Goal: Feedback & Contribution: Contribute content

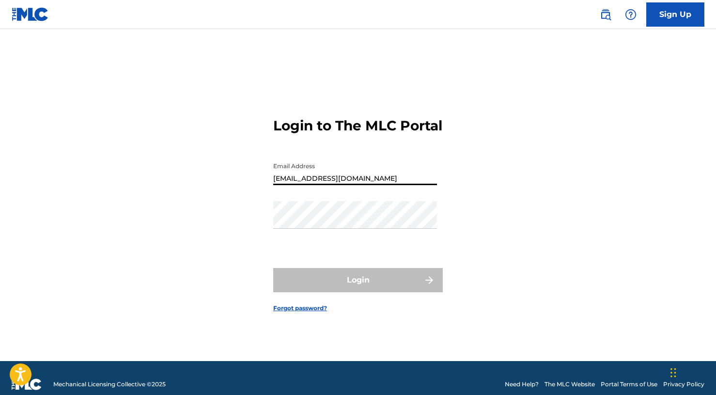
type input "[EMAIL_ADDRESS][DOMAIN_NAME]"
click at [358, 288] on button "Login" at bounding box center [358, 280] width 170 height 24
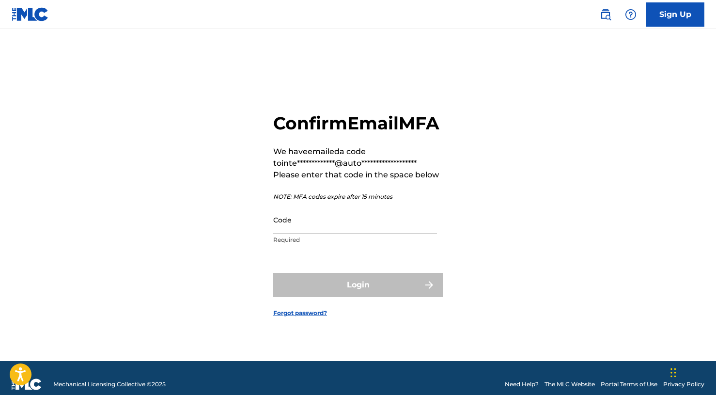
click at [347, 234] on input "Code" at bounding box center [355, 220] width 164 height 28
paste input "872854"
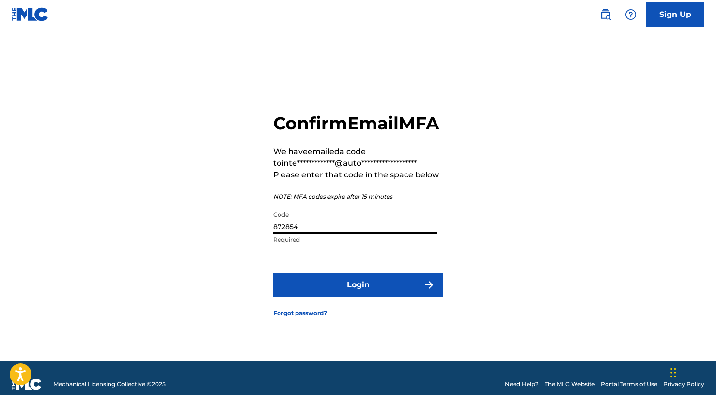
type input "872854"
click at [341, 285] on button "Login" at bounding box center [358, 285] width 170 height 24
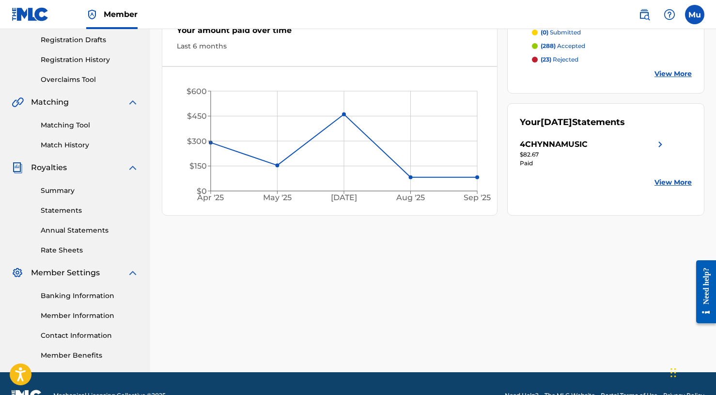
scroll to position [186, 0]
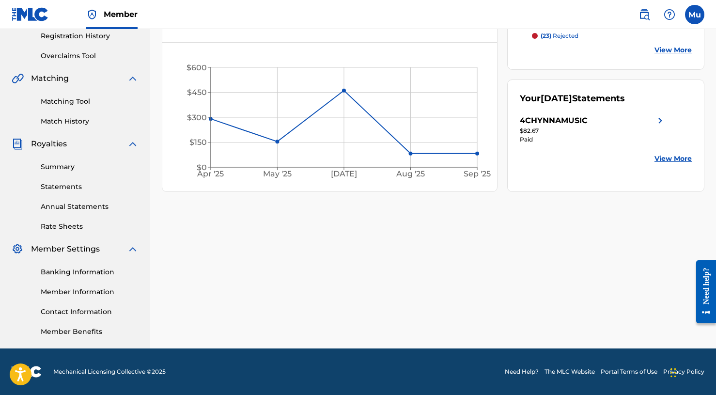
click at [83, 287] on link "Member Information" at bounding box center [90, 292] width 98 height 10
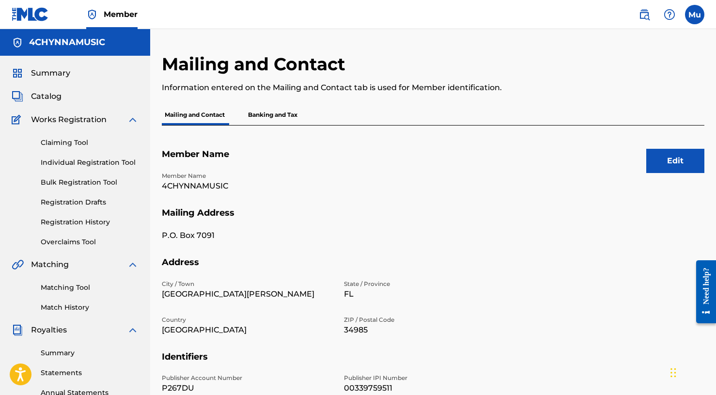
click at [76, 182] on link "Bulk Registration Tool" at bounding box center [90, 182] width 98 height 10
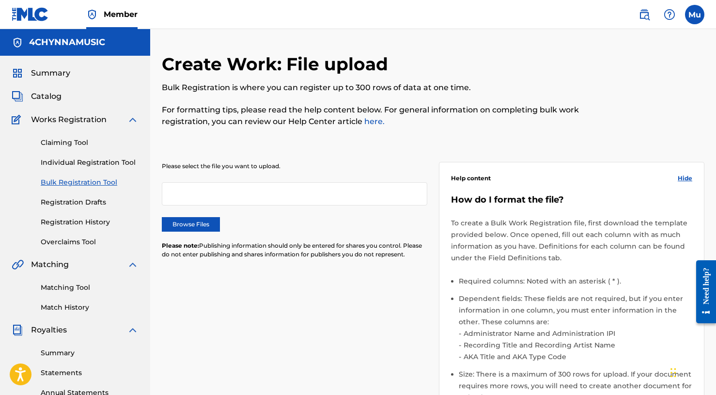
scroll to position [169, 0]
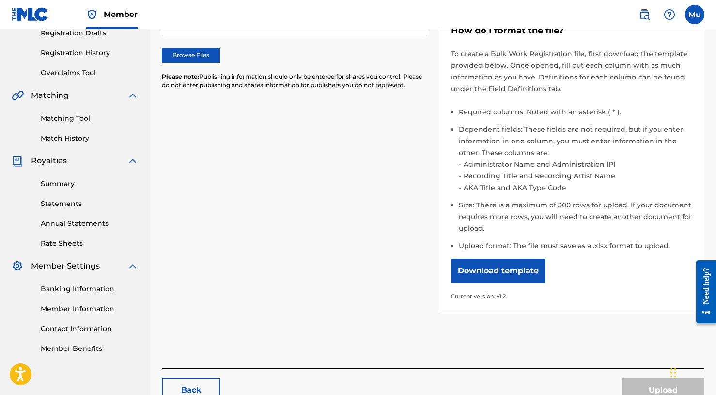
click at [491, 273] on button "Download template" at bounding box center [498, 271] width 94 height 24
click at [374, 271] on div "Please select the file you want to upload. Browse Files Please note: Publishing…" at bounding box center [433, 147] width 543 height 356
click at [87, 309] on link "Member Information" at bounding box center [90, 309] width 98 height 10
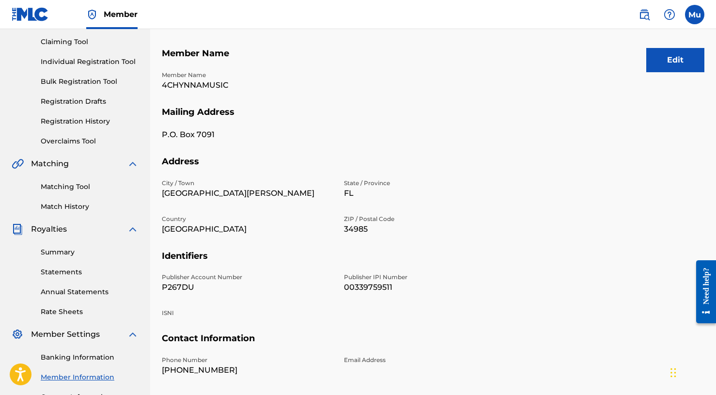
scroll to position [119, 0]
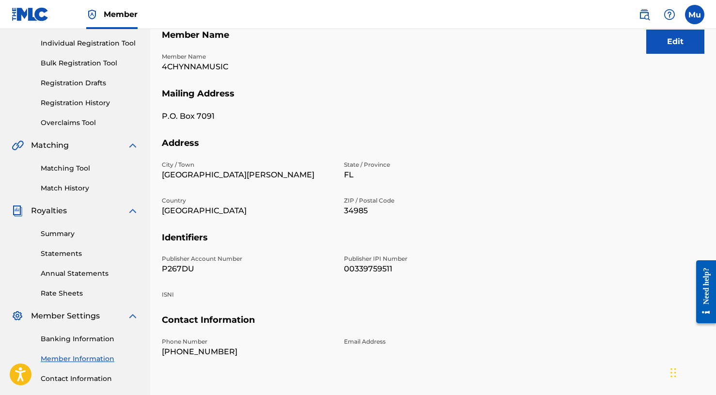
click at [171, 271] on p "P267DU" at bounding box center [247, 269] width 171 height 12
copy p "P267DU"
click at [198, 68] on p "4CHYNNAMUSIC" at bounding box center [247, 67] width 171 height 12
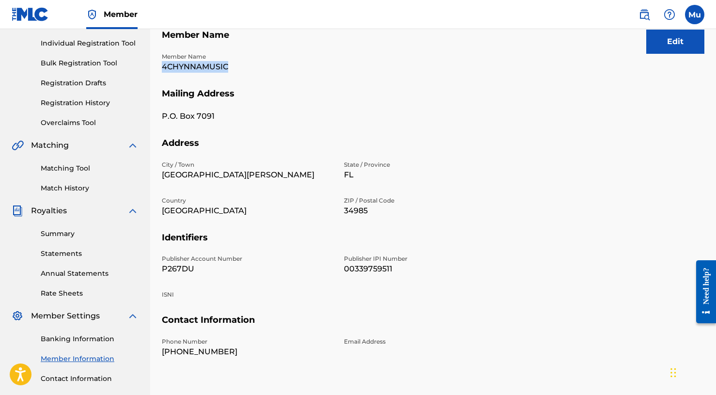
copy p "4CHYNNAMUSIC"
click at [387, 268] on p "00339759511" at bounding box center [429, 269] width 171 height 12
copy p "00339759511"
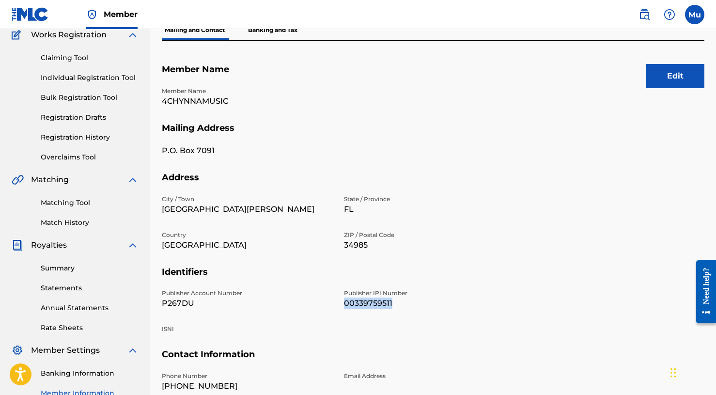
click at [101, 101] on link "Bulk Registration Tool" at bounding box center [90, 98] width 98 height 10
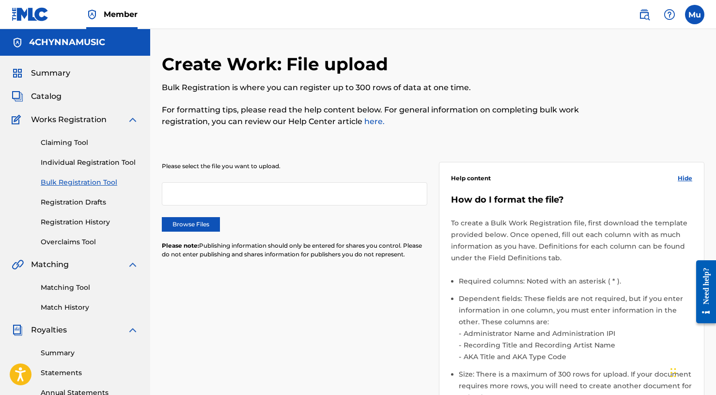
click at [218, 226] on label "Browse Files" at bounding box center [191, 224] width 58 height 15
click at [0, 0] on input "Browse Files" at bounding box center [0, 0] width 0 height 0
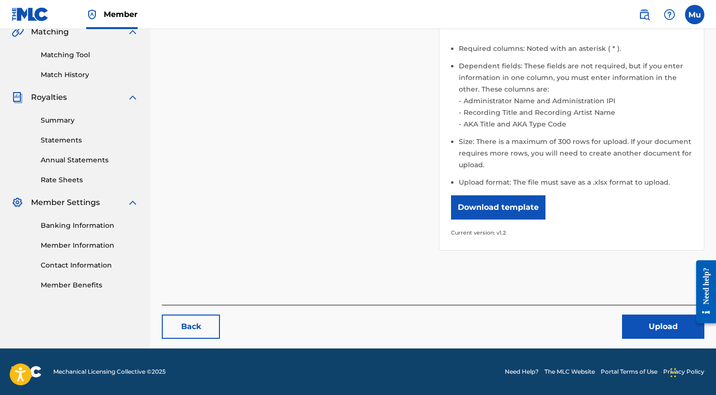
click at [656, 325] on button "Upload" at bounding box center [663, 326] width 82 height 24
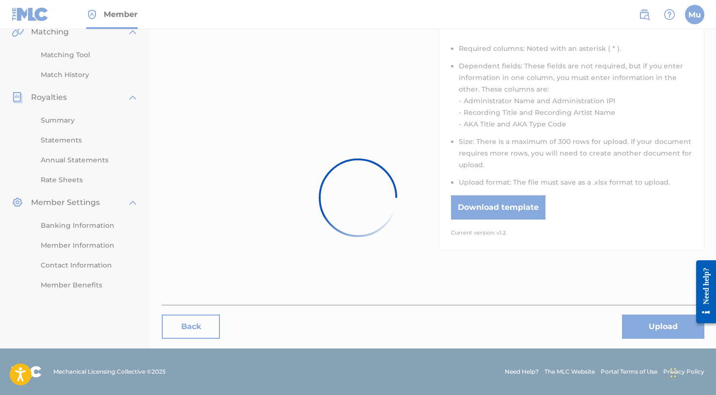
scroll to position [232, 0]
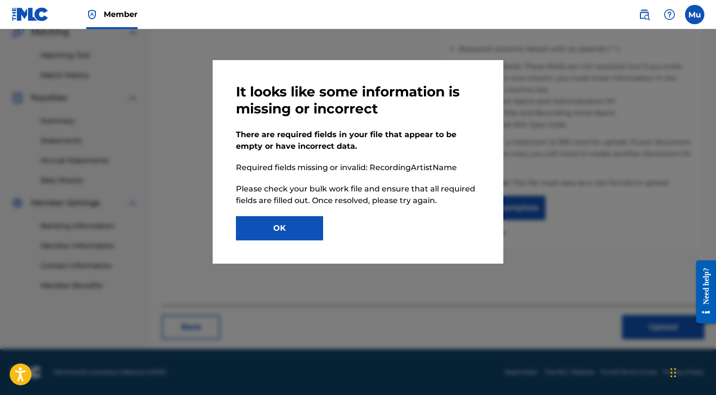
click at [288, 222] on button "OK" at bounding box center [279, 228] width 87 height 24
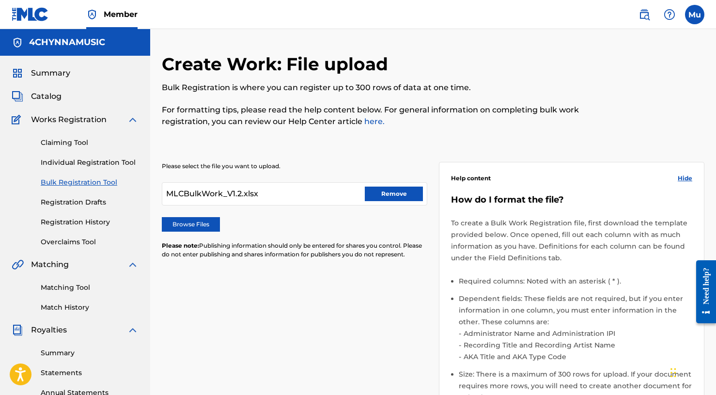
scroll to position [0, 0]
click at [202, 218] on label "Browse Files" at bounding box center [191, 224] width 58 height 15
click at [0, 0] on input "Browse Files" at bounding box center [0, 0] width 0 height 0
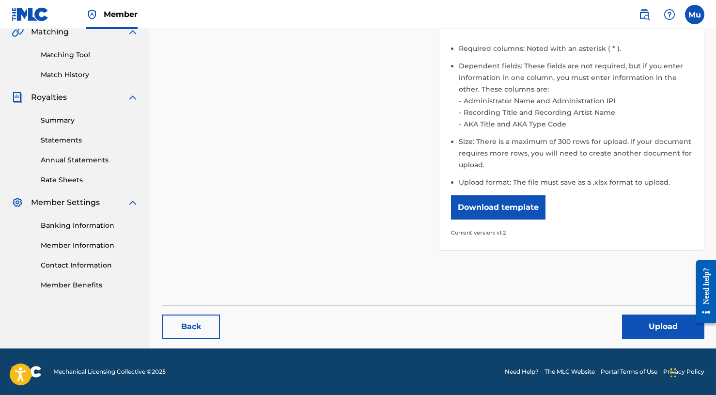
click at [670, 325] on button "Upload" at bounding box center [663, 326] width 82 height 24
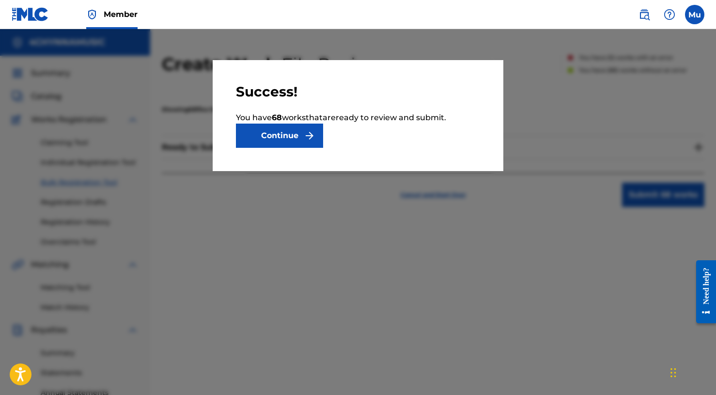
click at [289, 140] on button "Continue" at bounding box center [279, 136] width 87 height 24
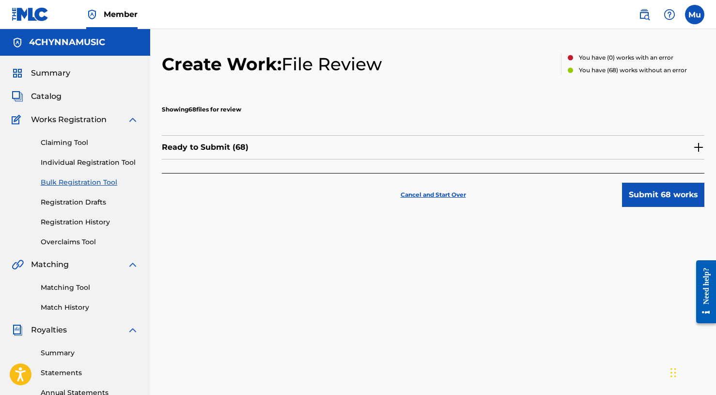
click at [632, 189] on button "Submit 68 works" at bounding box center [663, 195] width 82 height 24
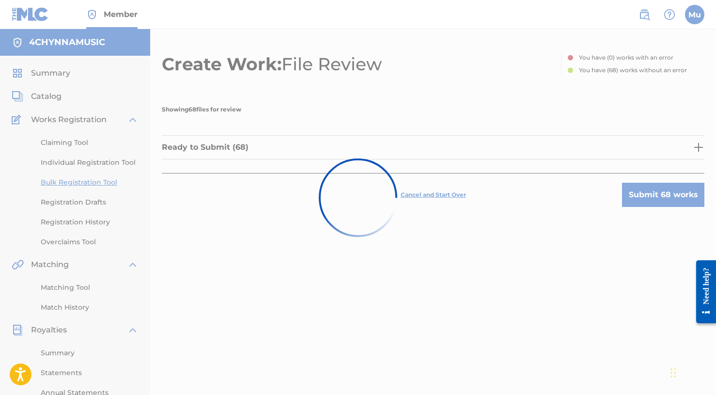
click at [433, 296] on div at bounding box center [358, 197] width 716 height 395
click at [520, 225] on div at bounding box center [358, 197] width 716 height 395
click at [656, 180] on div at bounding box center [358, 197] width 716 height 395
click at [652, 197] on div at bounding box center [358, 197] width 716 height 395
click at [644, 204] on div at bounding box center [358, 197] width 716 height 395
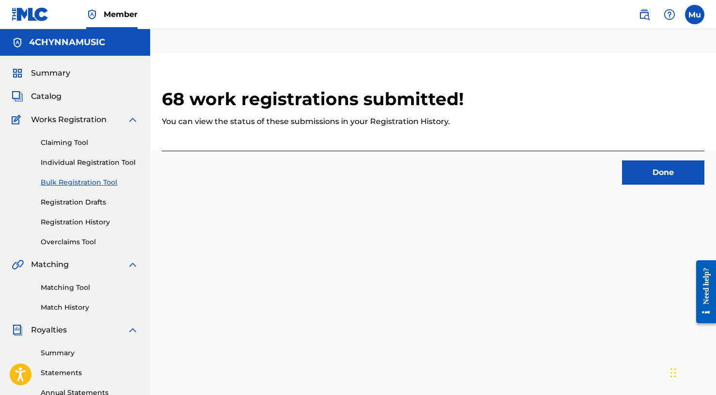
click at [652, 166] on button "Done" at bounding box center [663, 172] width 82 height 24
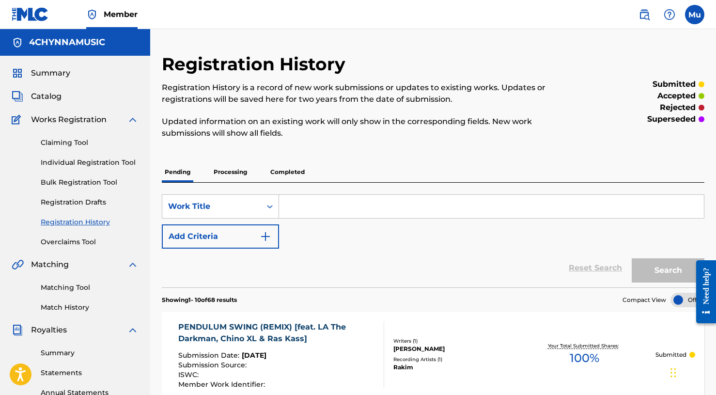
click at [694, 15] on label at bounding box center [694, 14] width 19 height 19
click at [695, 15] on input "Mu Mogul [DOMAIN_NAME] [EMAIL_ADDRESS][DOMAIN_NAME] Notification Preferences Pr…" at bounding box center [695, 15] width 0 height 0
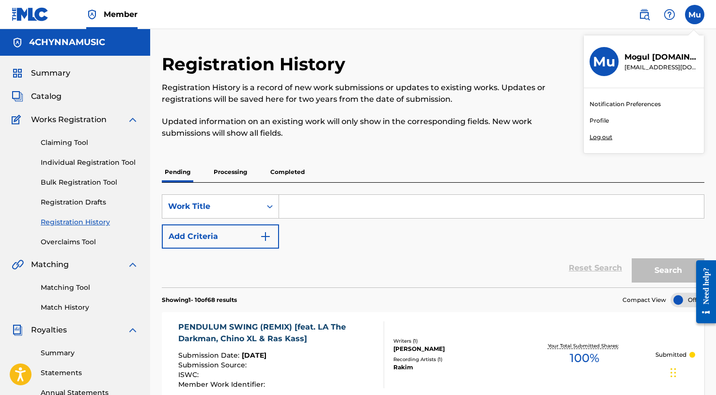
click at [611, 141] on p "Log out" at bounding box center [601, 137] width 23 height 9
click at [695, 15] on input "Mu Mogul [DOMAIN_NAME] [EMAIL_ADDRESS][DOMAIN_NAME] Notification Preferences Pr…" at bounding box center [695, 15] width 0 height 0
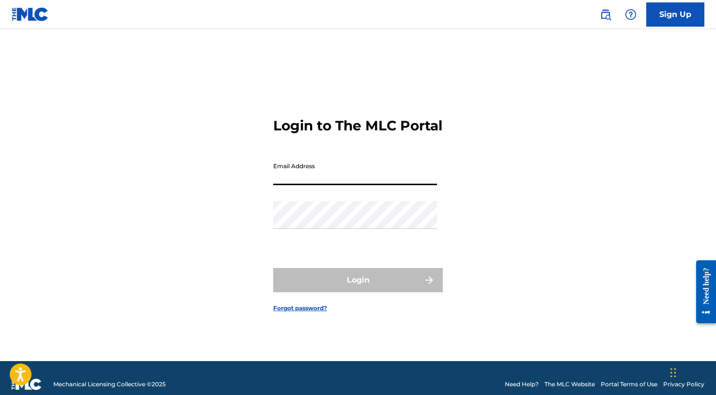
paste input "[EMAIL_ADDRESS][DOMAIN_NAME]"
type input "[EMAIL_ADDRESS][DOMAIN_NAME]"
click at [365, 245] on div "Password" at bounding box center [355, 223] width 164 height 44
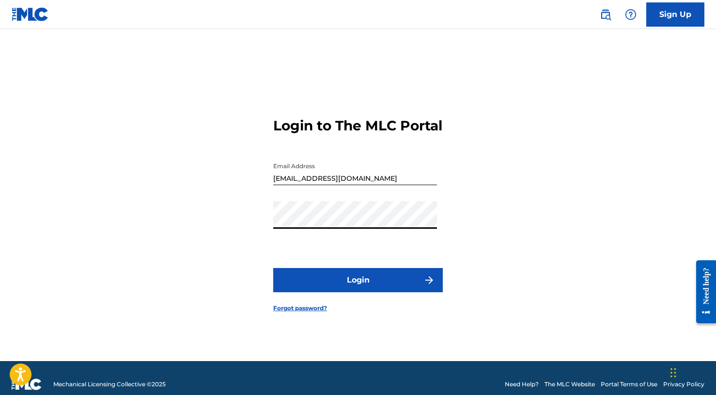
click at [364, 284] on button "Login" at bounding box center [358, 280] width 170 height 24
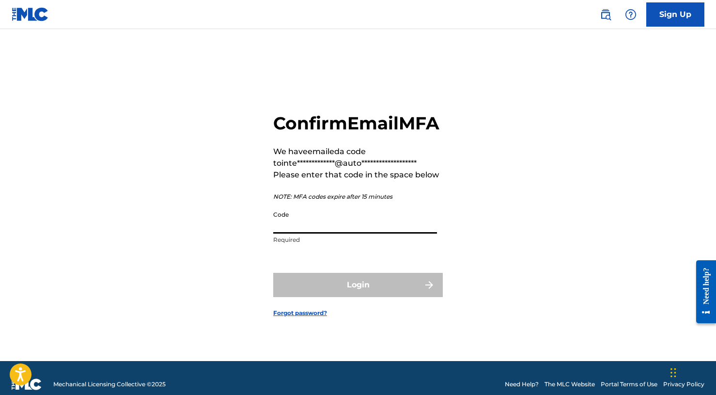
click at [326, 234] on input "Code" at bounding box center [355, 220] width 164 height 28
paste input "103386"
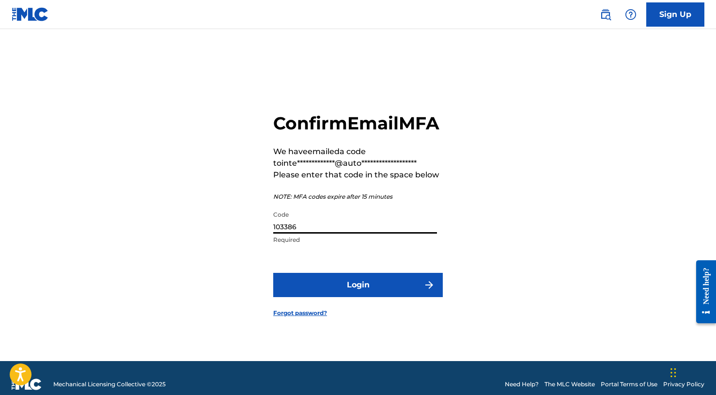
type input "103386"
click at [330, 287] on button "Login" at bounding box center [358, 285] width 170 height 24
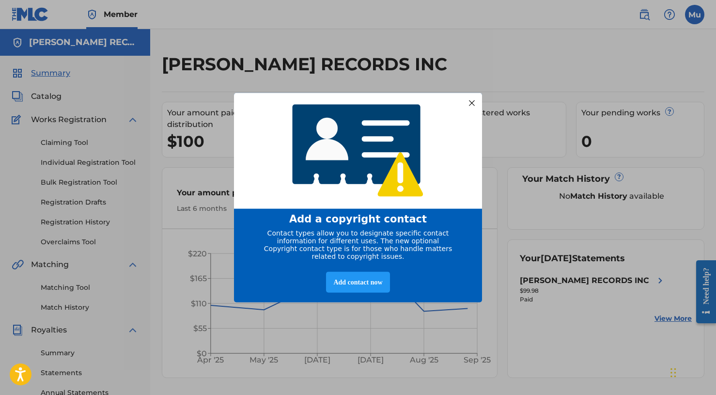
click at [469, 97] on div at bounding box center [472, 102] width 13 height 13
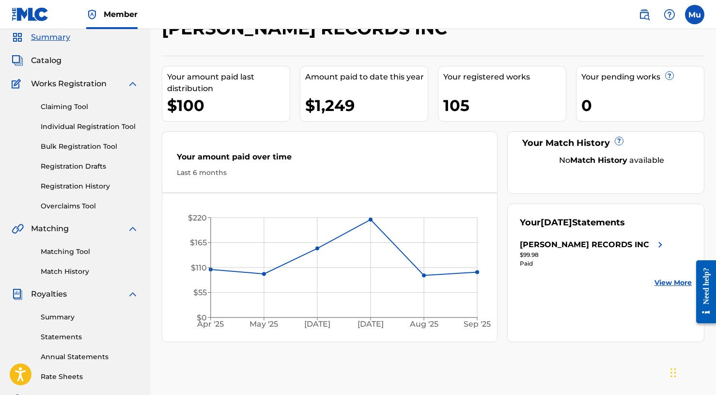
scroll to position [38, 0]
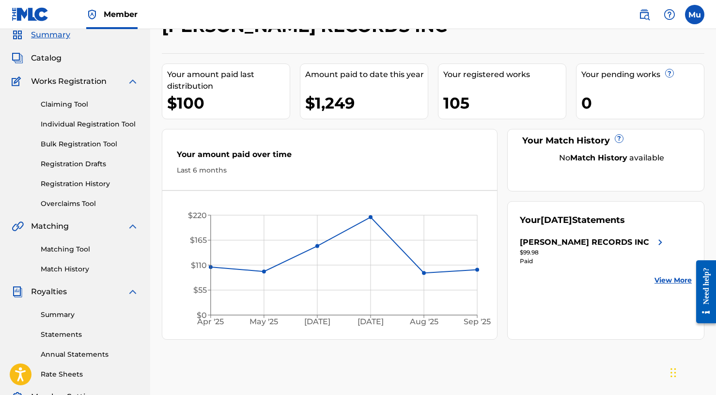
click at [78, 140] on link "Bulk Registration Tool" at bounding box center [90, 144] width 98 height 10
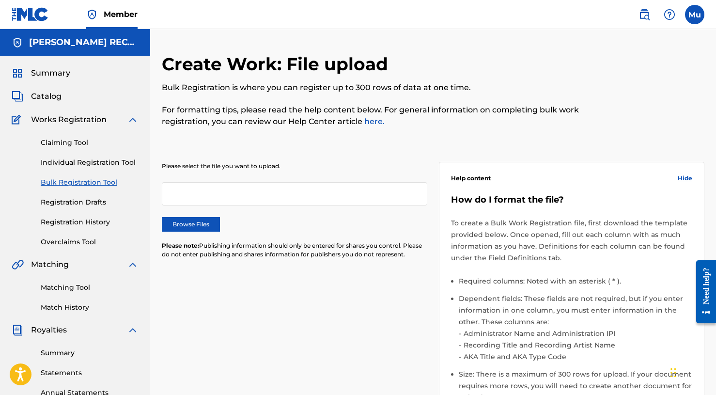
scroll to position [115, 0]
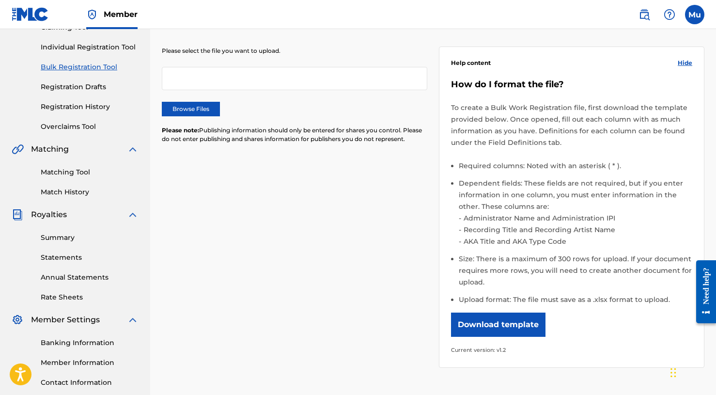
click at [520, 315] on button "Download template" at bounding box center [498, 324] width 94 height 24
click at [363, 333] on div "Please select the file you want to upload. Browse Files Please note: Publishing…" at bounding box center [433, 201] width 543 height 356
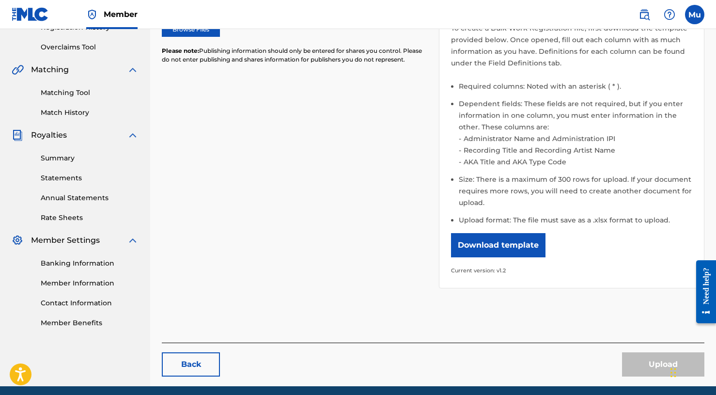
click at [68, 286] on link "Member Information" at bounding box center [90, 283] width 98 height 10
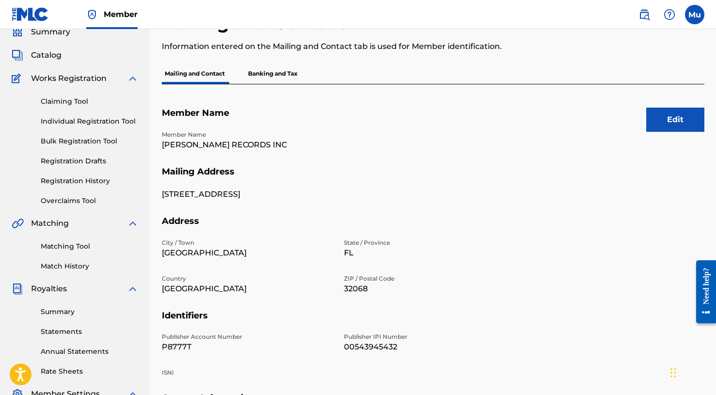
scroll to position [87, 0]
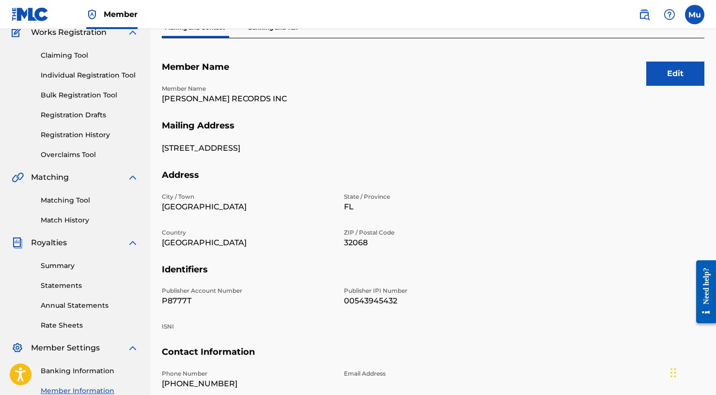
click at [177, 299] on p "P8777T" at bounding box center [247, 301] width 171 height 12
copy p "P8777T"
click at [228, 101] on p "[PERSON_NAME] RECORDS INC" at bounding box center [247, 99] width 171 height 12
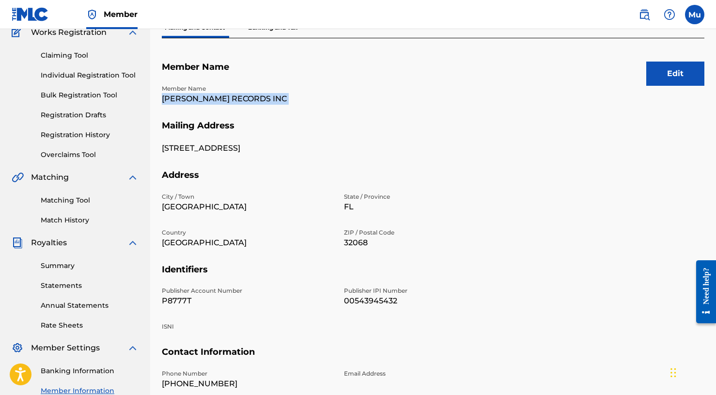
click at [228, 101] on p "[PERSON_NAME] RECORDS INC" at bounding box center [247, 99] width 171 height 12
copy p "[PERSON_NAME] RECORDS INC"
click at [371, 301] on p "00543945432" at bounding box center [429, 301] width 171 height 12
copy p "00543945432"
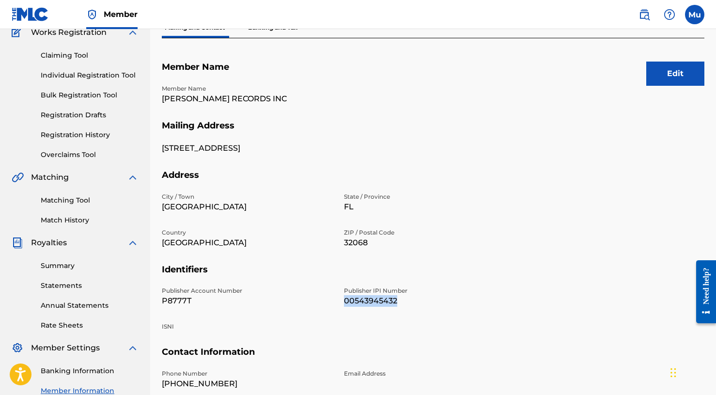
click at [95, 94] on link "Bulk Registration Tool" at bounding box center [90, 95] width 98 height 10
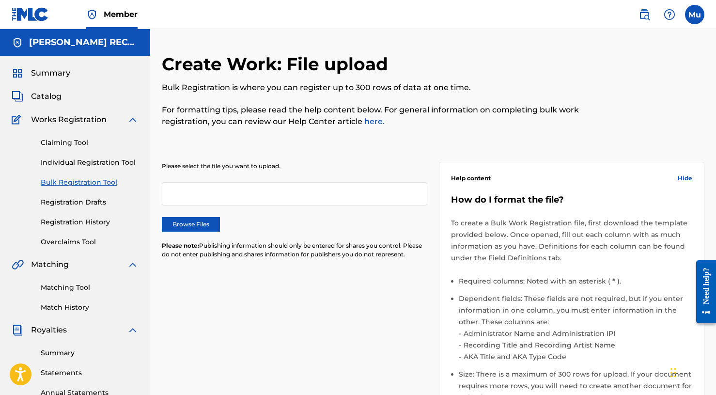
click at [204, 226] on label "Browse Files" at bounding box center [191, 224] width 58 height 15
click at [0, 0] on input "Browse Files" at bounding box center [0, 0] width 0 height 0
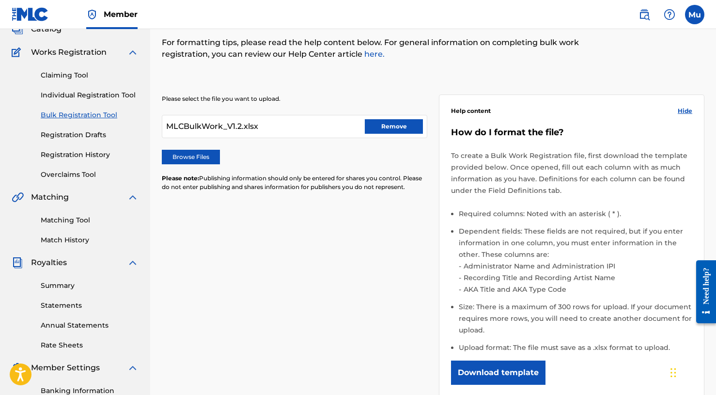
scroll to position [195, 0]
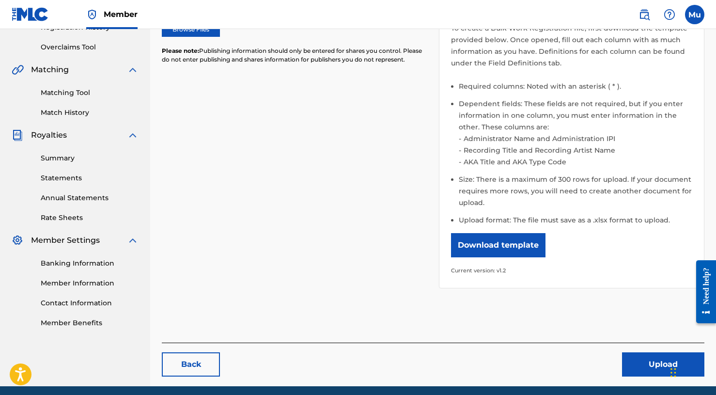
click at [640, 359] on button "Upload" at bounding box center [663, 364] width 82 height 24
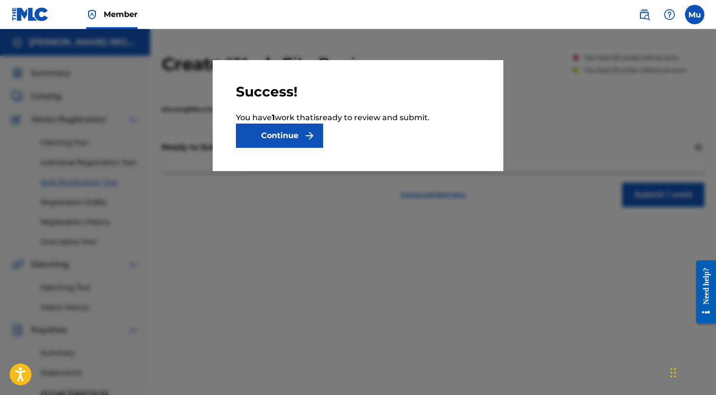
click at [294, 131] on button "Continue" at bounding box center [279, 136] width 87 height 24
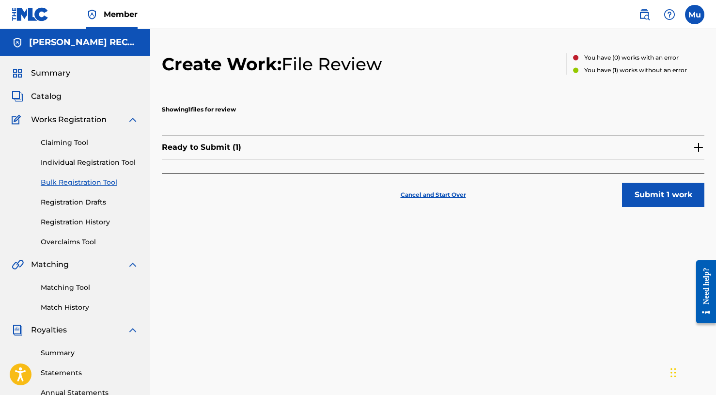
click at [632, 193] on button "Submit 1 work" at bounding box center [663, 195] width 82 height 24
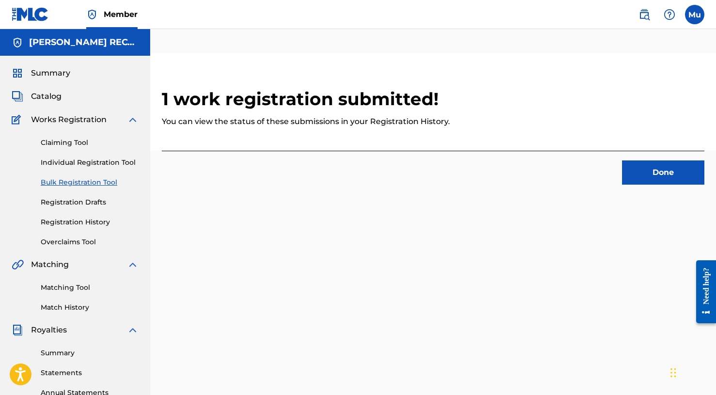
click at [652, 172] on button "Done" at bounding box center [663, 172] width 82 height 24
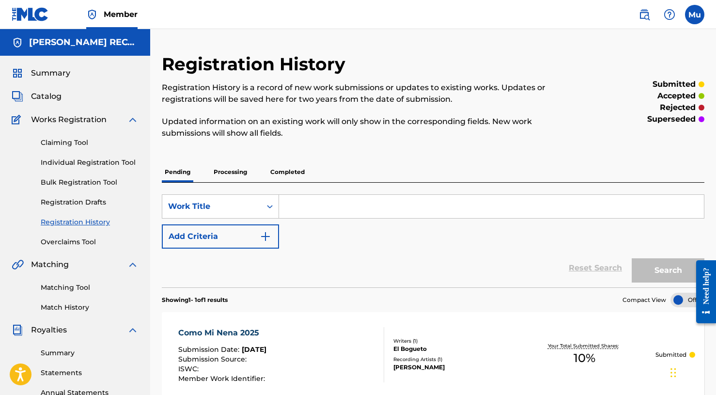
click at [703, 16] on label at bounding box center [694, 14] width 19 height 19
click at [695, 15] on input "Mu Mogul [DOMAIN_NAME] [EMAIL_ADDRESS][DOMAIN_NAME] Notification Preferences Pr…" at bounding box center [695, 15] width 0 height 0
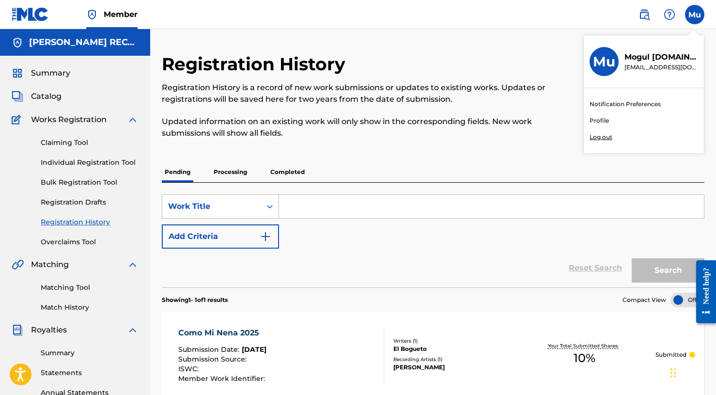
click at [604, 132] on div "Notification Preferences Profile Log out" at bounding box center [644, 120] width 120 height 65
click at [695, 15] on input "Mu Mogul [DOMAIN_NAME] [EMAIL_ADDRESS][DOMAIN_NAME] Notification Preferences Pr…" at bounding box center [695, 15] width 0 height 0
click at [595, 137] on p "Log out" at bounding box center [601, 137] width 23 height 9
click at [695, 15] on input "Mu Mogul [DOMAIN_NAME] [EMAIL_ADDRESS][DOMAIN_NAME] Notification Preferences Pr…" at bounding box center [695, 15] width 0 height 0
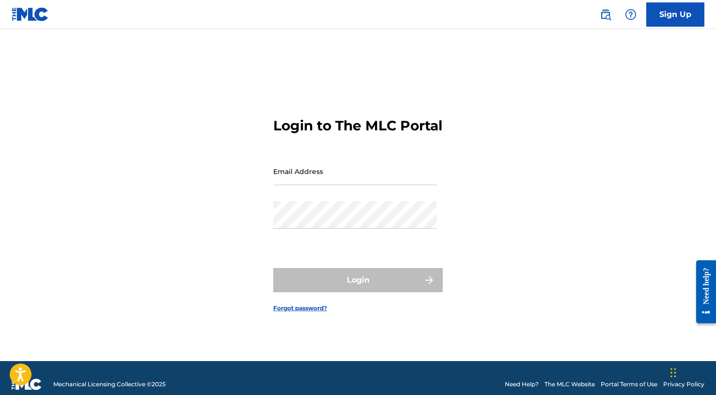
click at [570, 0] on nav "Sign Up" at bounding box center [358, 14] width 716 height 29
paste input "[EMAIL_ADDRESS][DOMAIN_NAME]"
type input "[EMAIL_ADDRESS][DOMAIN_NAME]"
click at [358, 288] on button "Login" at bounding box center [358, 280] width 170 height 24
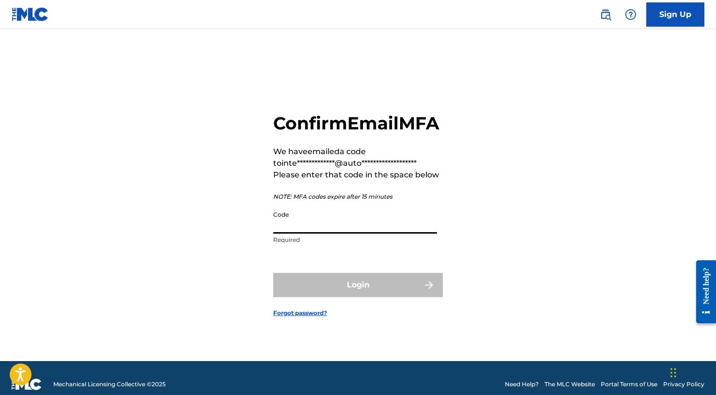
click at [378, 225] on input "Code" at bounding box center [355, 220] width 164 height 28
paste input "405619"
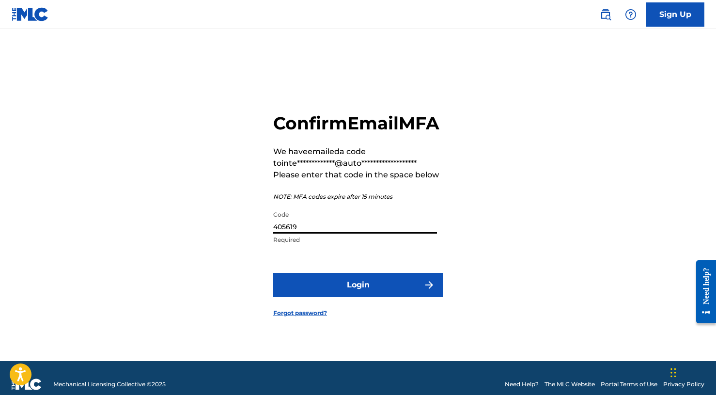
type input "405619"
click at [381, 297] on button "Login" at bounding box center [358, 285] width 170 height 24
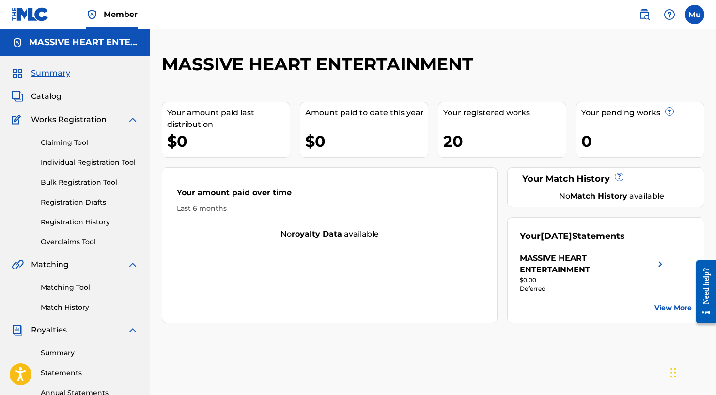
scroll to position [155, 0]
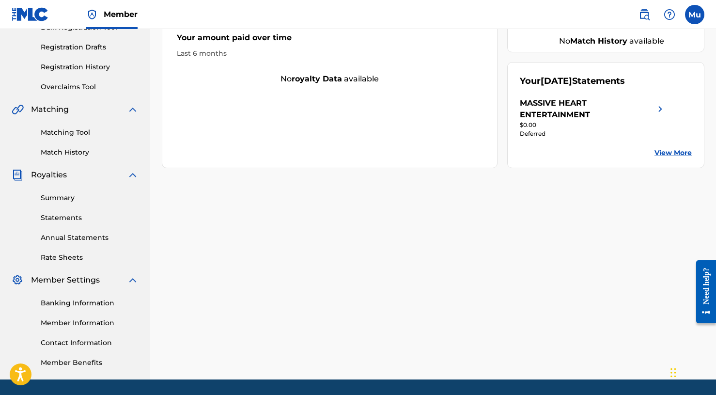
click at [85, 324] on link "Member Information" at bounding box center [90, 323] width 98 height 10
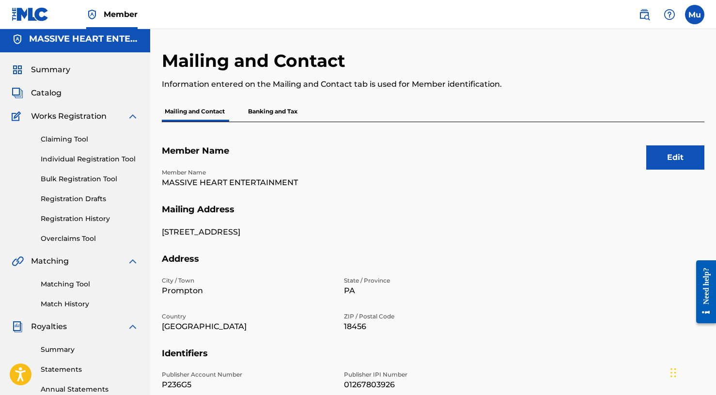
scroll to position [83, 0]
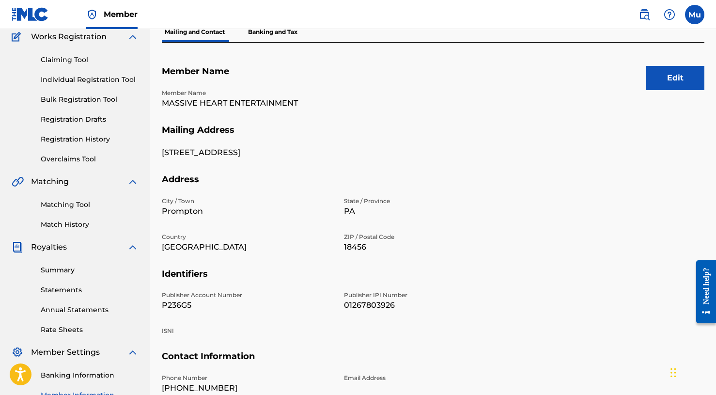
click at [178, 303] on p "P236G5" at bounding box center [247, 305] width 171 height 12
copy p "P236G5"
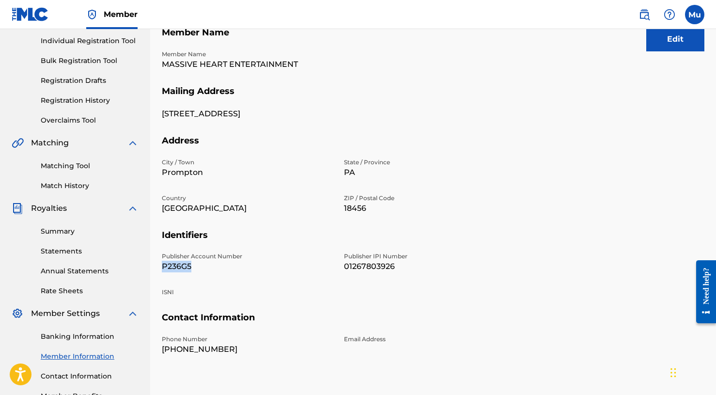
scroll to position [66, 0]
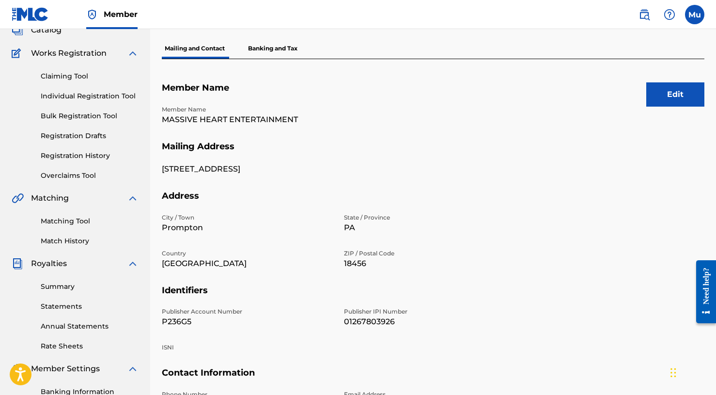
click at [213, 121] on p "MASSIVE HEART ENTERTAINMENT" at bounding box center [247, 120] width 171 height 12
copy p "MASSIVE HEART ENTERTAINMENT"
click at [364, 319] on p "01267803926" at bounding box center [429, 322] width 171 height 12
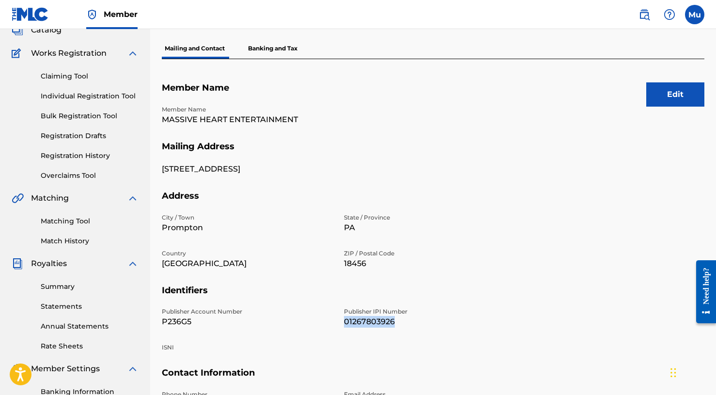
click at [364, 319] on p "01267803926" at bounding box center [429, 322] width 171 height 12
copy p "01267803926"
click at [61, 117] on link "Bulk Registration Tool" at bounding box center [90, 116] width 98 height 10
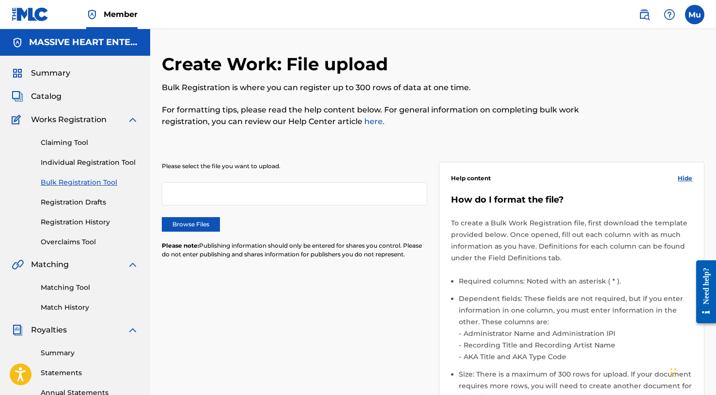
click at [176, 218] on label "Browse Files" at bounding box center [191, 224] width 58 height 15
click at [0, 0] on input "Browse Files" at bounding box center [0, 0] width 0 height 0
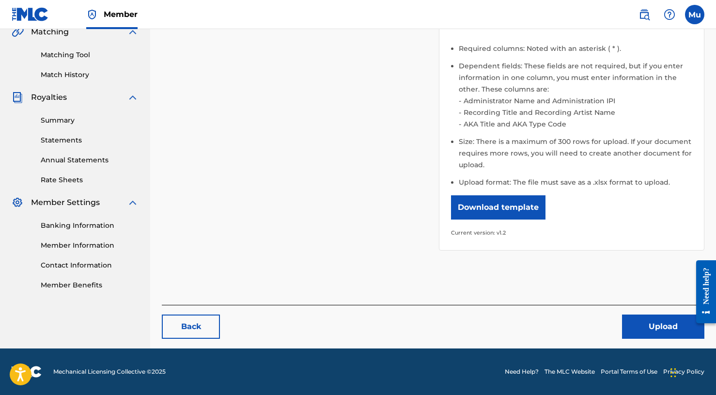
scroll to position [232, 0]
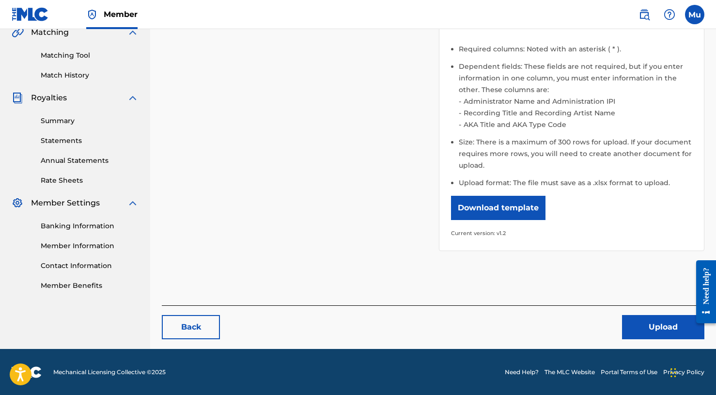
click at [645, 321] on button "Upload" at bounding box center [663, 327] width 82 height 24
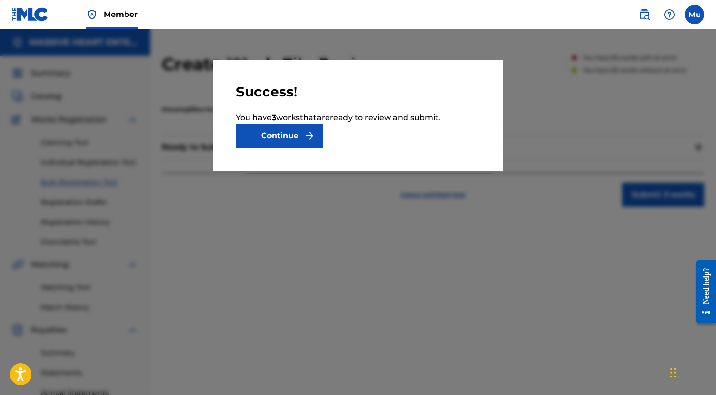
click at [256, 130] on button "Continue" at bounding box center [279, 136] width 87 height 24
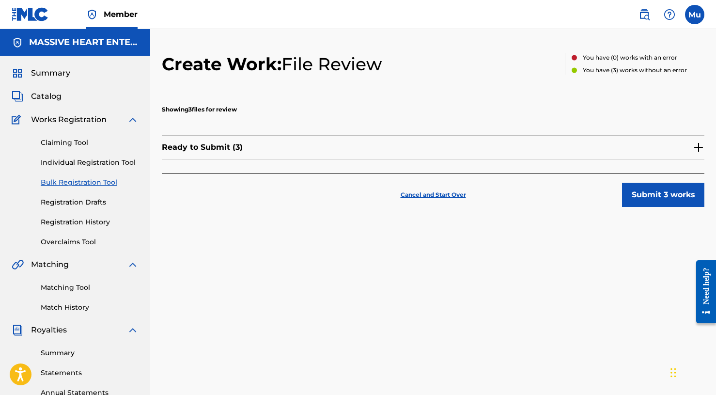
click at [666, 197] on button "Submit 3 works" at bounding box center [663, 195] width 82 height 24
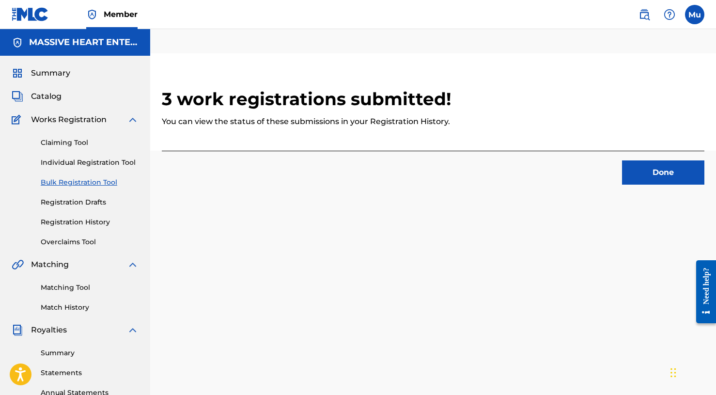
click at [656, 162] on button "Done" at bounding box center [663, 172] width 82 height 24
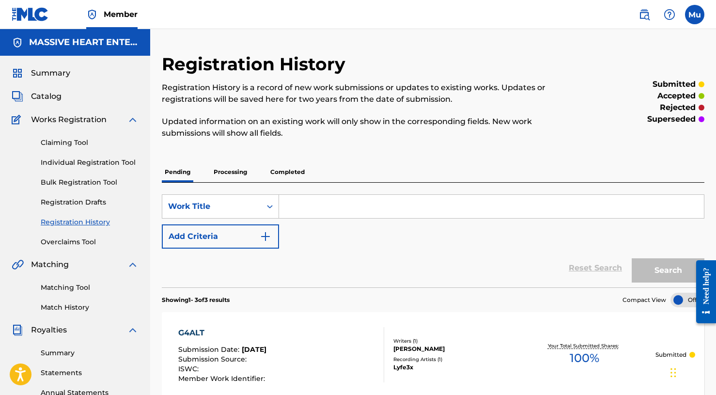
click at [687, 14] on label at bounding box center [694, 14] width 19 height 19
click at [695, 15] on input "Mu Mogul [DOMAIN_NAME] [EMAIL_ADDRESS][DOMAIN_NAME] Notification Preferences Pr…" at bounding box center [695, 15] width 0 height 0
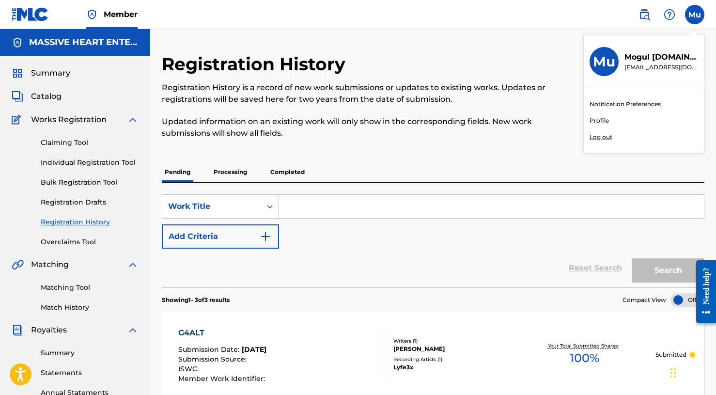
click at [609, 137] on p "Log out" at bounding box center [601, 137] width 23 height 9
click at [695, 15] on input "Mu Mogul [DOMAIN_NAME] [EMAIL_ADDRESS][DOMAIN_NAME] Notification Preferences Pr…" at bounding box center [695, 15] width 0 height 0
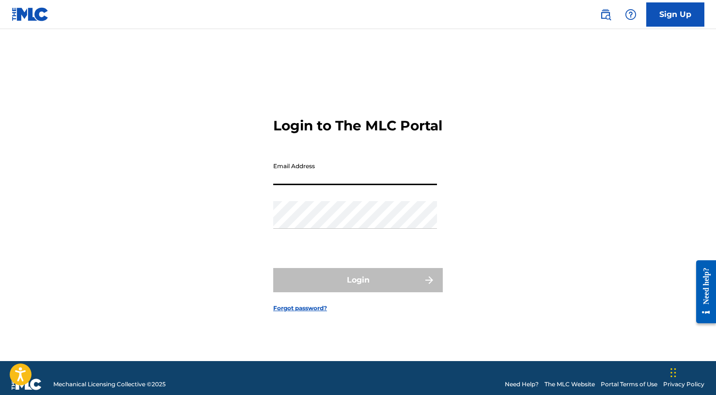
paste input "[EMAIL_ADDRESS][DOMAIN_NAME]"
type input "[EMAIL_ADDRESS][DOMAIN_NAME]"
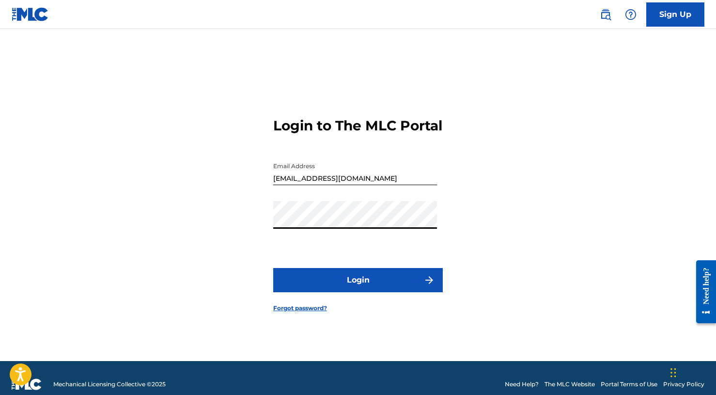
click at [396, 286] on button "Login" at bounding box center [358, 280] width 170 height 24
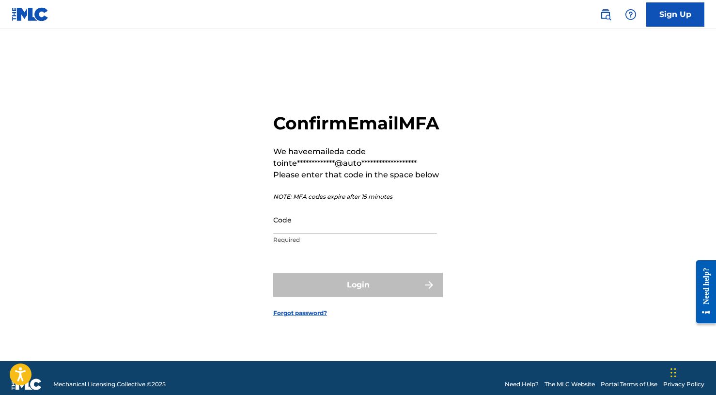
click at [352, 234] on input "Code" at bounding box center [355, 220] width 164 height 28
paste input "334674"
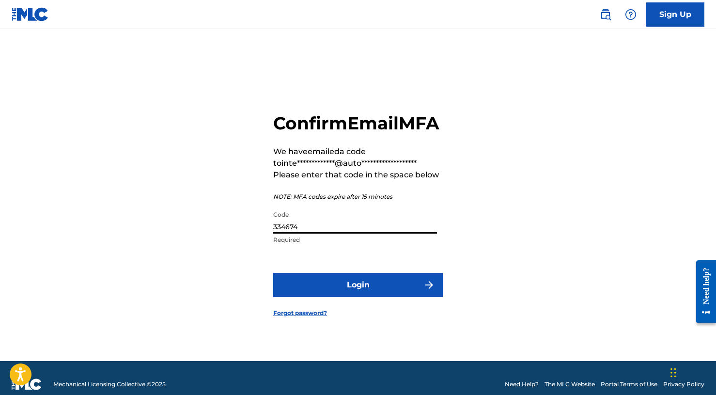
type input "334674"
click at [356, 275] on form "**********" at bounding box center [358, 207] width 170 height 308
click at [358, 273] on form "**********" at bounding box center [358, 207] width 170 height 308
click at [357, 288] on button "Login" at bounding box center [358, 285] width 170 height 24
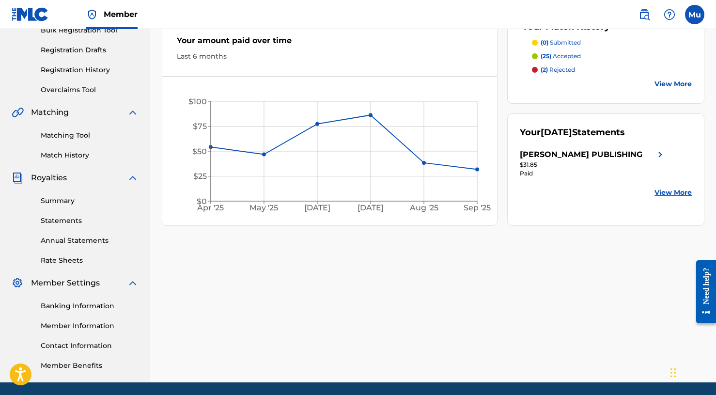
scroll to position [162, 0]
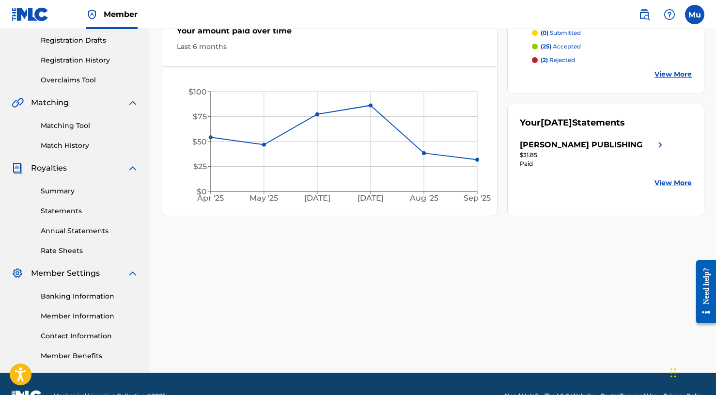
click at [67, 315] on link "Member Information" at bounding box center [90, 316] width 98 height 10
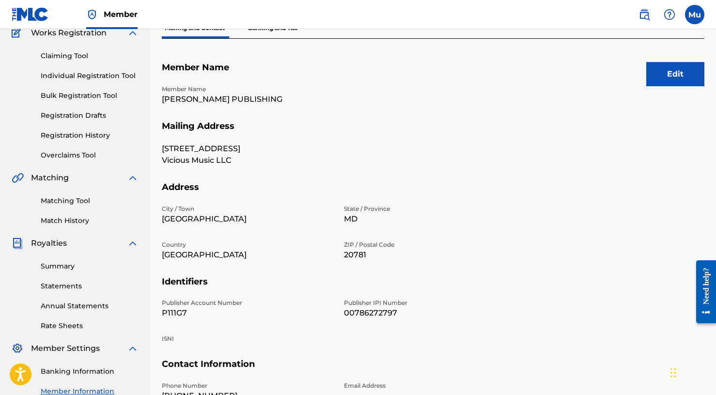
scroll to position [96, 0]
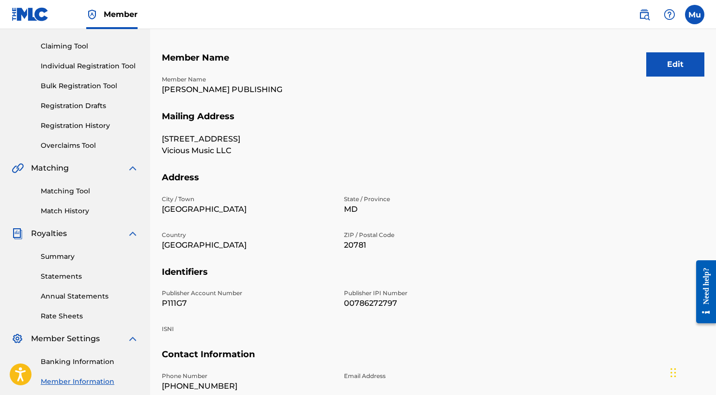
click at [181, 301] on p "P111G7" at bounding box center [247, 303] width 171 height 12
copy p "P111G7"
click at [222, 83] on p "Member Name" at bounding box center [247, 79] width 171 height 9
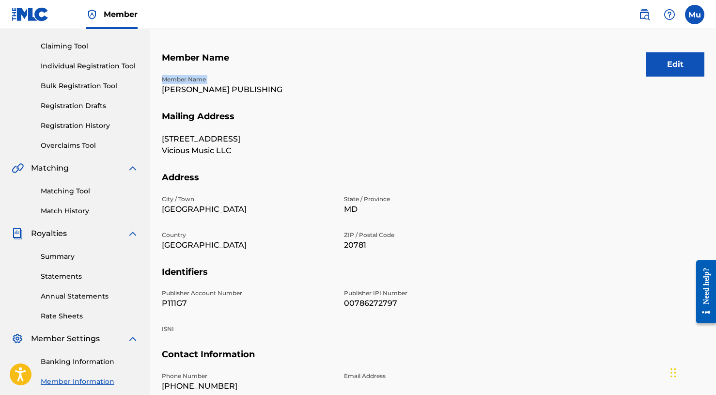
click at [222, 83] on p "Member Name" at bounding box center [247, 79] width 171 height 9
click at [220, 90] on p "[PERSON_NAME] PUBLISHING" at bounding box center [247, 90] width 171 height 12
click at [384, 299] on p "00786272797" at bounding box center [429, 303] width 171 height 12
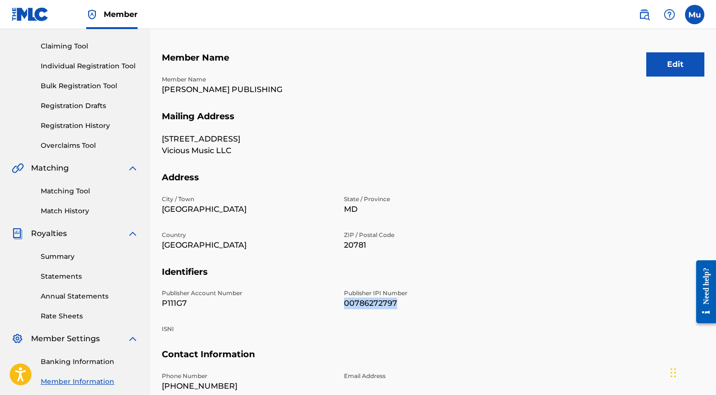
click at [384, 299] on p "00786272797" at bounding box center [429, 303] width 171 height 12
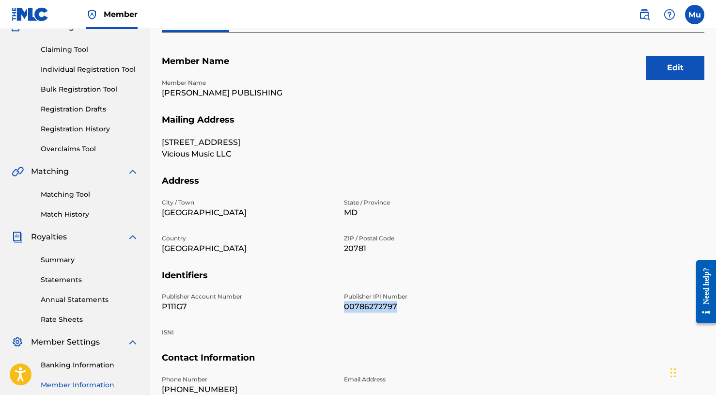
click at [84, 86] on link "Bulk Registration Tool" at bounding box center [90, 89] width 98 height 10
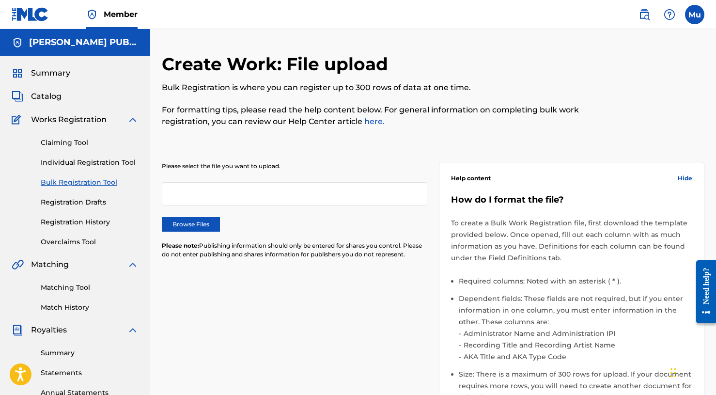
click at [207, 207] on div "Please select the file you want to upload. Browse Files Please note: Publishing…" at bounding box center [294, 216] width 265 height 109
click at [207, 220] on label "Browse Files" at bounding box center [191, 224] width 58 height 15
click at [0, 0] on input "Browse Files" at bounding box center [0, 0] width 0 height 0
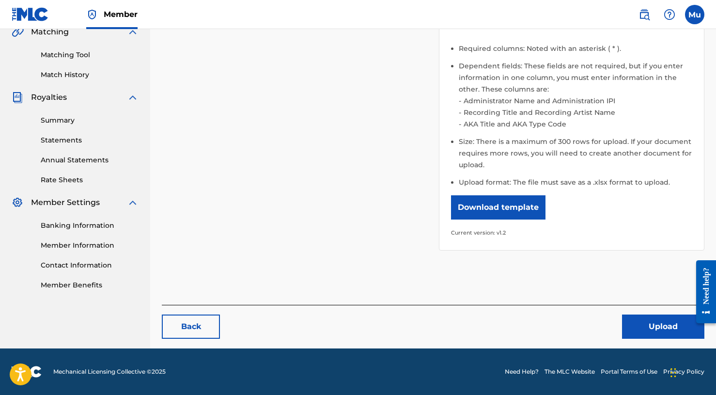
scroll to position [232, 0]
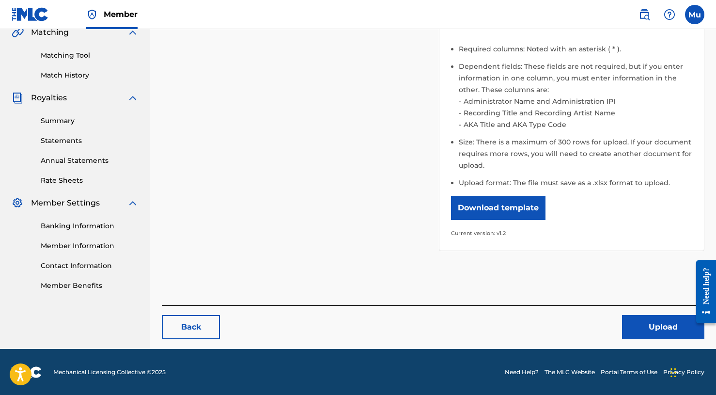
click at [646, 328] on button "Upload" at bounding box center [663, 327] width 82 height 24
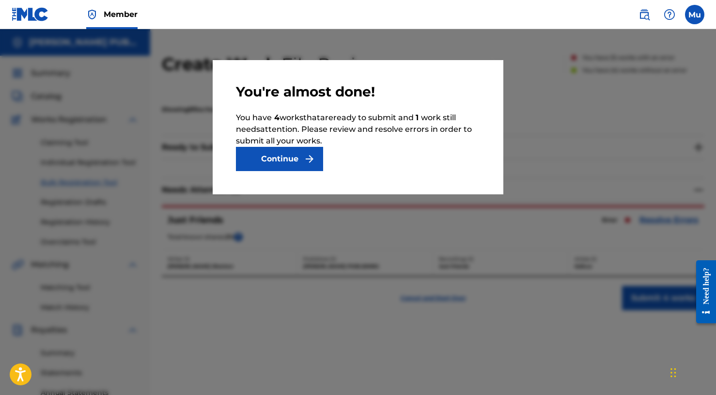
click at [296, 153] on button "Continue" at bounding box center [279, 159] width 87 height 24
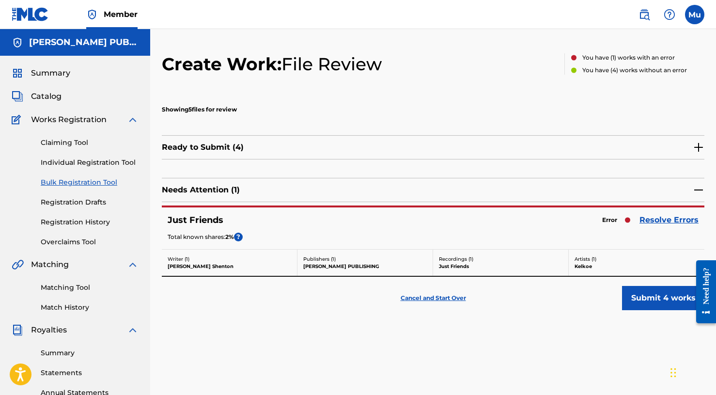
click at [685, 301] on button "Submit 4 works" at bounding box center [663, 298] width 82 height 24
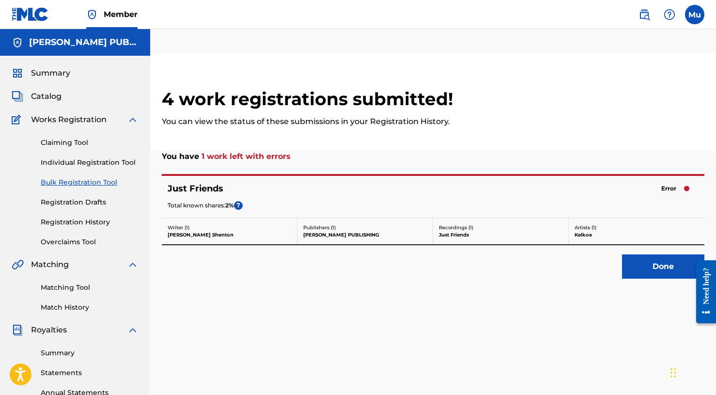
click at [645, 258] on button "Done" at bounding box center [663, 266] width 82 height 24
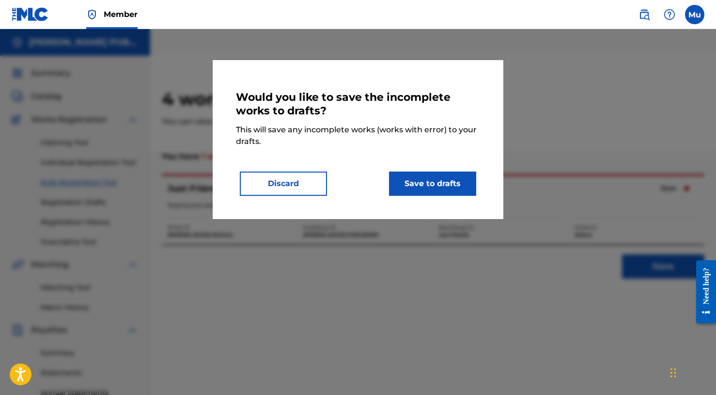
drag, startPoint x: 432, startPoint y: 189, endPoint x: 401, endPoint y: 215, distance: 40.3
click at [401, 216] on div "Would you like to save the incomplete works to drafts? This will save any incom…" at bounding box center [358, 139] width 291 height 159
click at [269, 175] on button "Discard" at bounding box center [283, 183] width 87 height 24
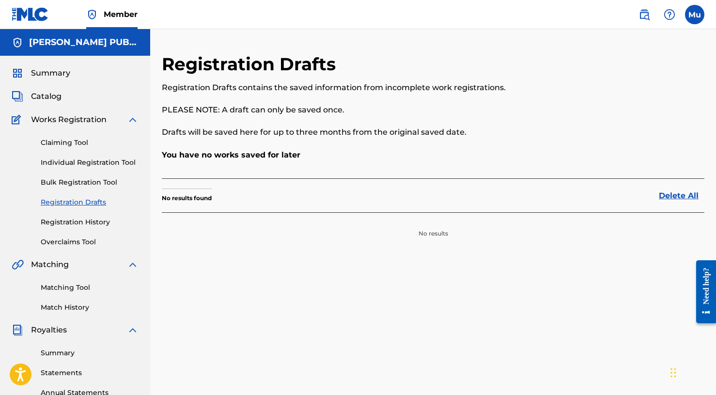
click at [709, 20] on nav "Member Mu Mu Mogul [DOMAIN_NAME] [EMAIL_ADDRESS][DOMAIN_NAME] Notification Pref…" at bounding box center [358, 14] width 716 height 29
click at [702, 18] on label at bounding box center [694, 14] width 19 height 19
click at [695, 15] on input "Mu Mogul [DOMAIN_NAME] [EMAIL_ADDRESS][DOMAIN_NAME] Notification Preferences Pr…" at bounding box center [695, 15] width 0 height 0
click at [607, 143] on div "Notification Preferences Profile Log out" at bounding box center [644, 120] width 120 height 65
click at [695, 15] on input "Mu Mogul [DOMAIN_NAME] [EMAIL_ADDRESS][DOMAIN_NAME] Notification Preferences Pr…" at bounding box center [695, 15] width 0 height 0
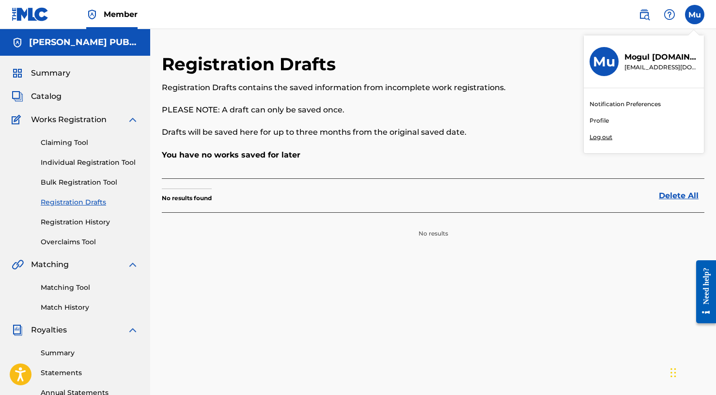
click at [605, 137] on p "Log out" at bounding box center [601, 137] width 23 height 9
click at [695, 15] on input "Mu Mogul [DOMAIN_NAME] [EMAIL_ADDRESS][DOMAIN_NAME] Notification Preferences Pr…" at bounding box center [695, 15] width 0 height 0
